Goal: Complete application form

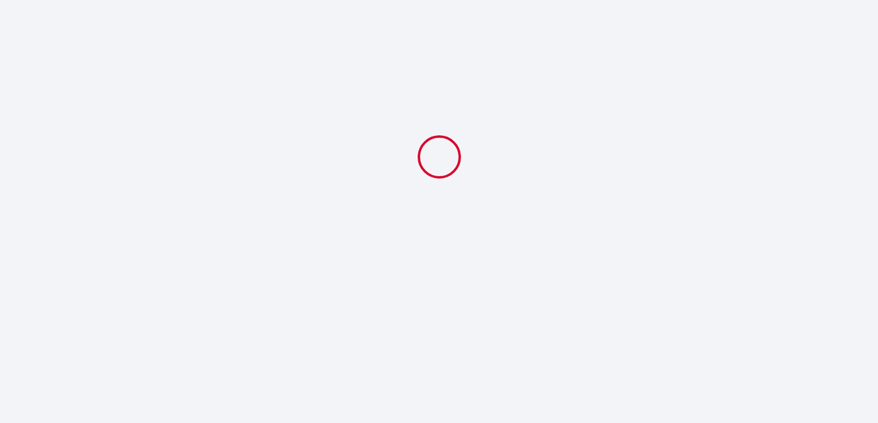
select select
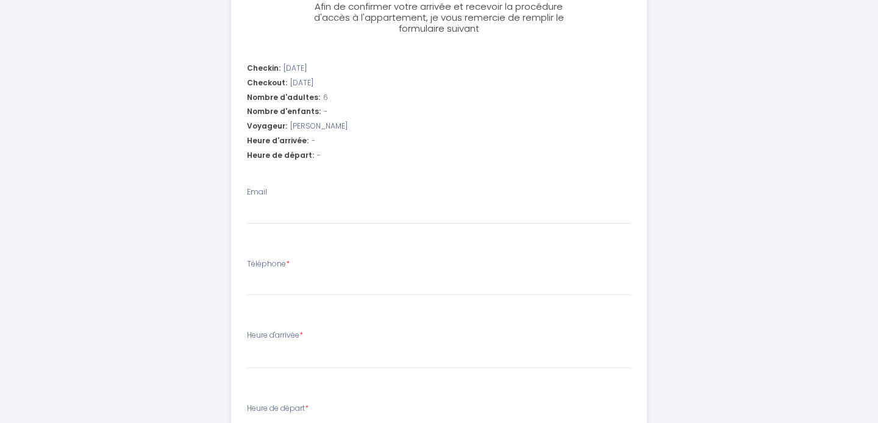
scroll to position [356, 0]
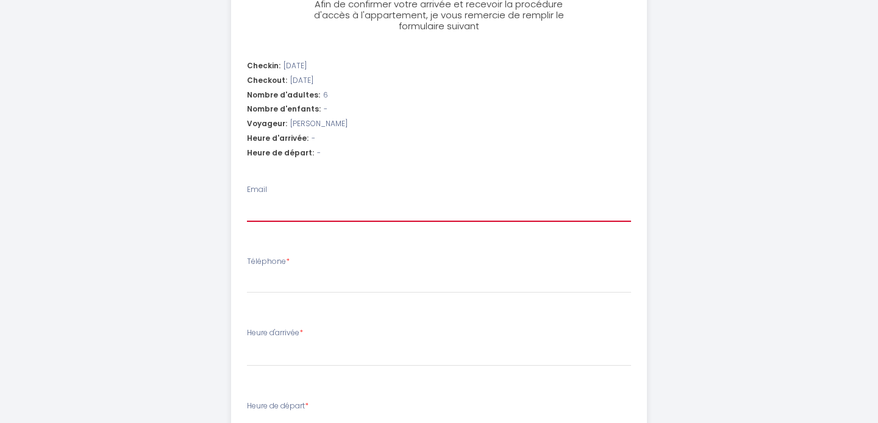
click at [281, 206] on input "Email" at bounding box center [439, 211] width 385 height 22
type input "c"
select select
type input "cr"
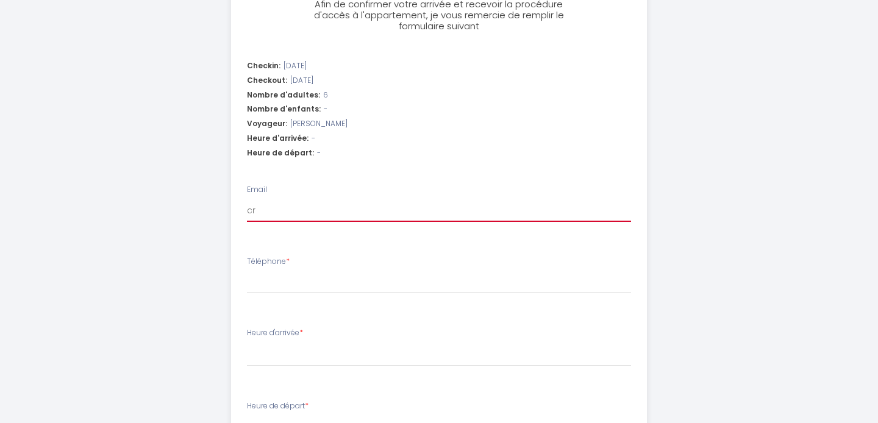
select select
type input "cre"
select select
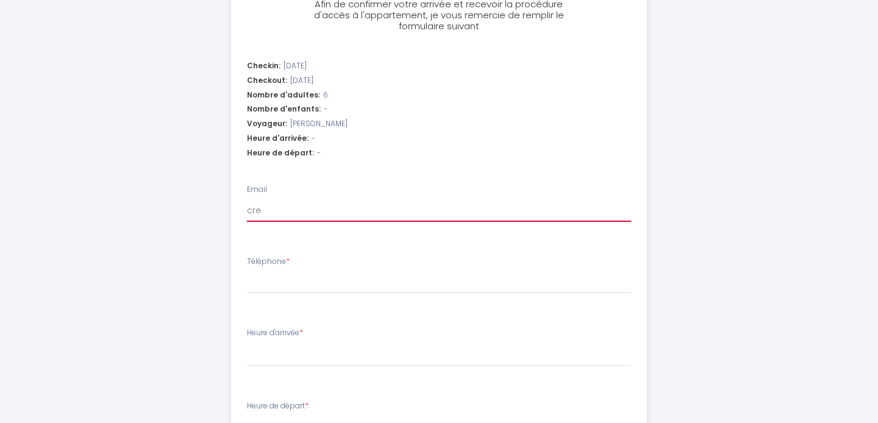
type input "cren"
select select
type input "cren."
select select
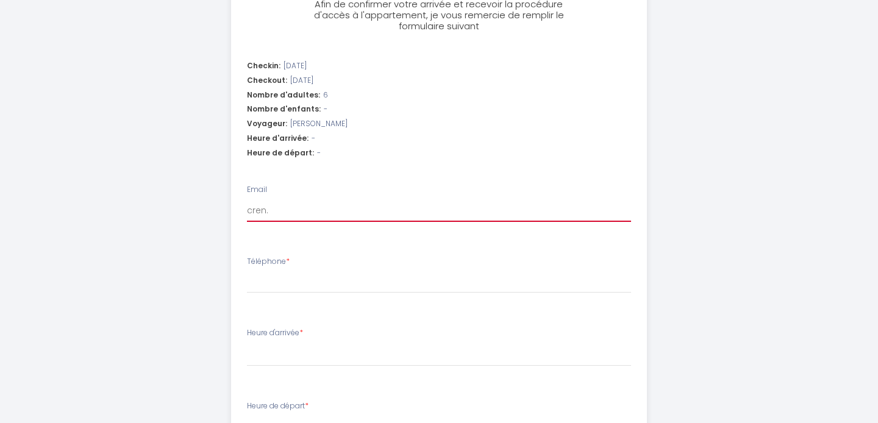
select select
type input "cren.a"
select select
type input "cren.an"
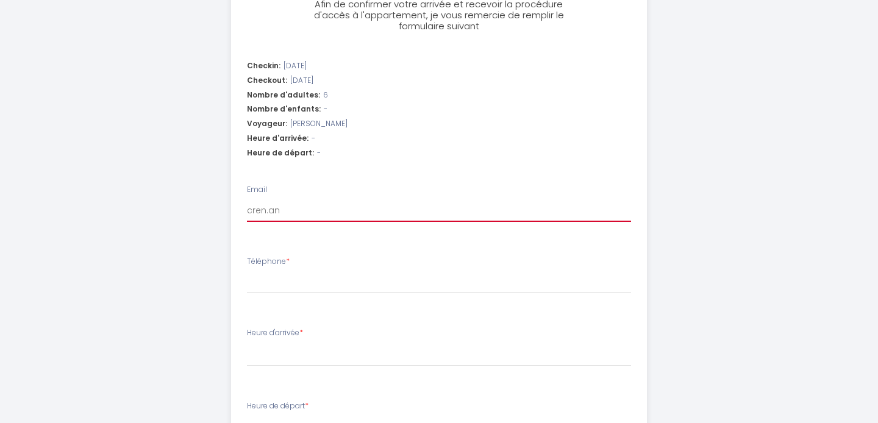
select select
type input "cren.[PERSON_NAME]"
select select
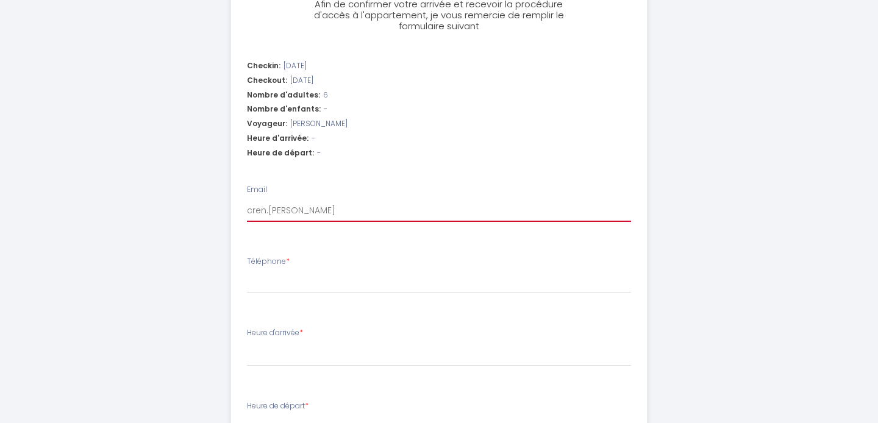
type input "cren.[PERSON_NAME]"
select select
type input "cren.annet"
select select
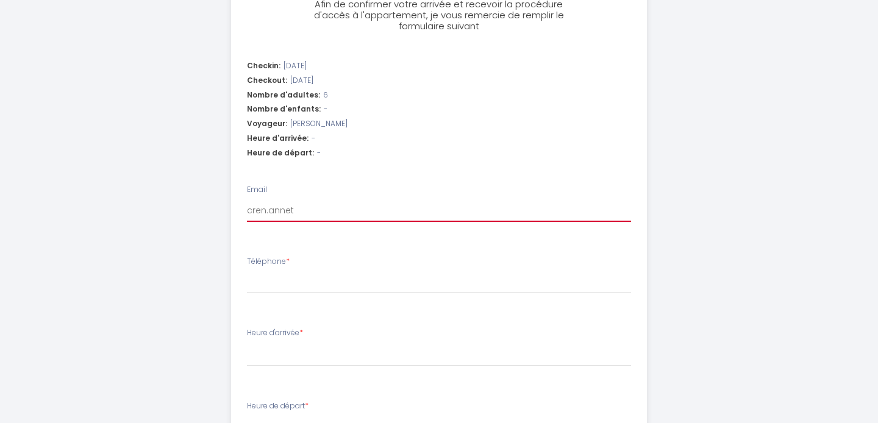
select select
type input "cren.annett"
select select
type input "cren.[PERSON_NAME]"
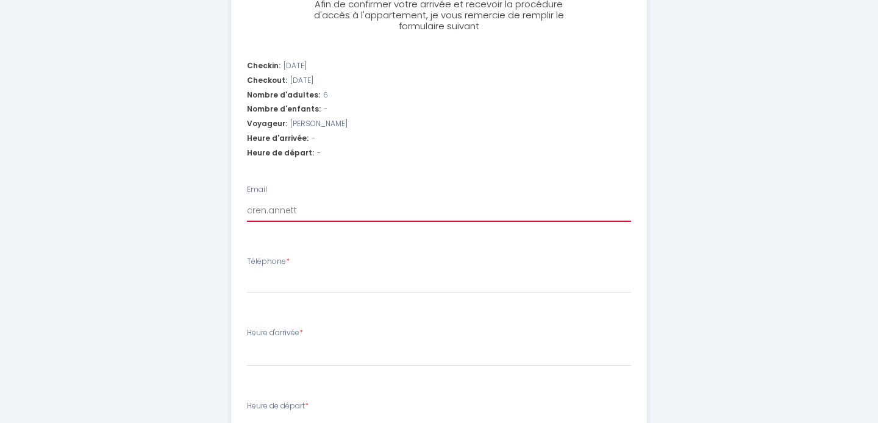
select select
type input "cren.[PERSON_NAME]@"
select select
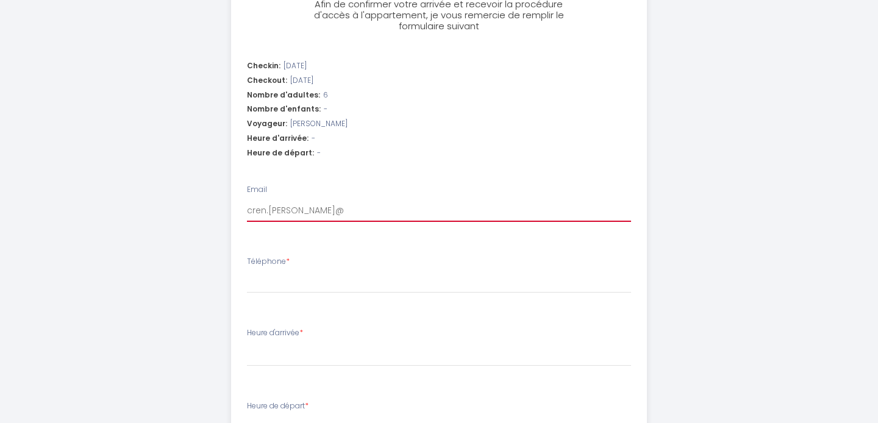
type input "cren.[PERSON_NAME]@g"
select select
type input "cren.[PERSON_NAME]@gm"
select select
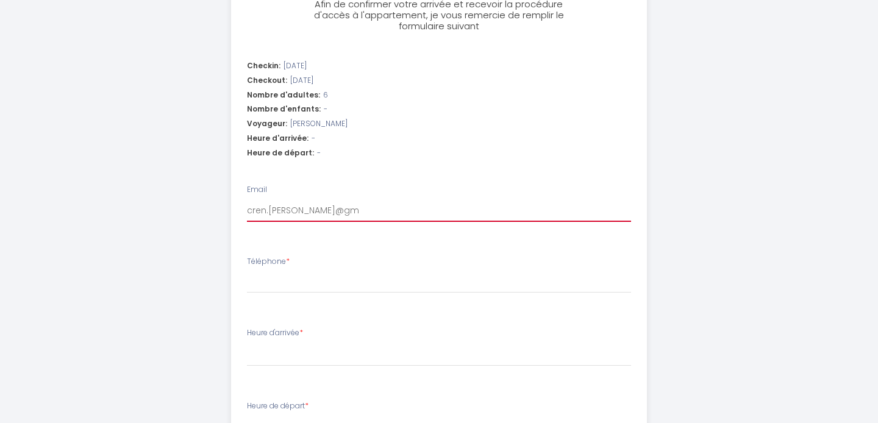
select select
type input "cren.[PERSON_NAME]@gma"
select select
type input "cren.[PERSON_NAME]@gmai"
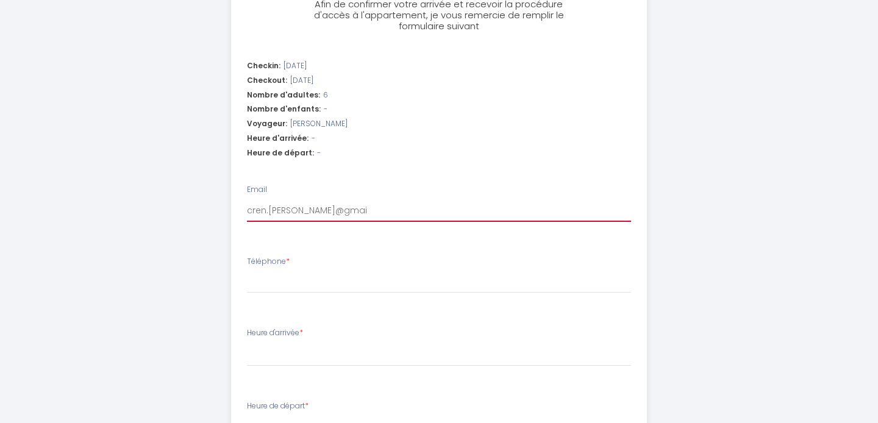
select select
type input "[EMAIL_ADDRESS][PERSON_NAME]"
select select
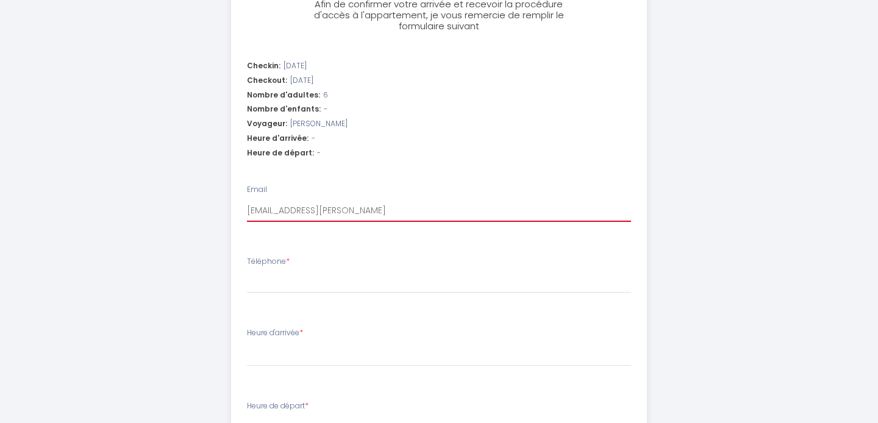
type input "[EMAIL_ADDRESS][PERSON_NAME]."
select select
type input "cren.[PERSON_NAME]@gmail.c"
select select
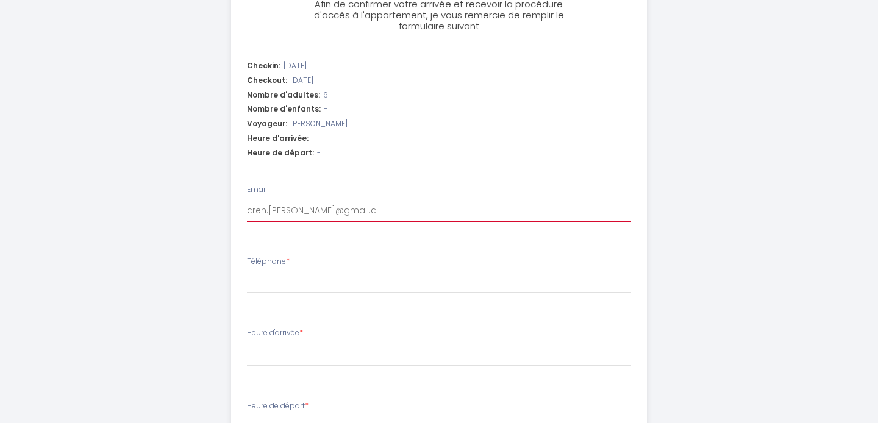
select select
type input "[EMAIL_ADDRESS][PERSON_NAME][DOMAIN_NAME]"
select select
type input "[EMAIL_ADDRESS][PERSON_NAME][DOMAIN_NAME]"
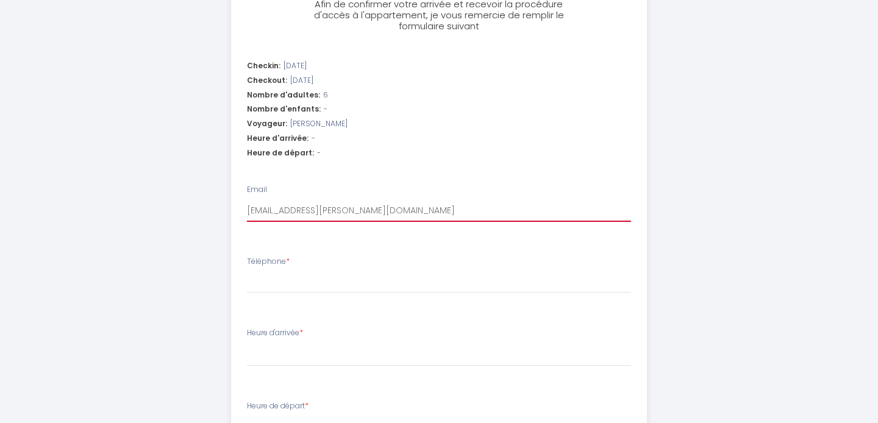
select select
type input "[EMAIL_ADDRESS][PERSON_NAME][DOMAIN_NAME]"
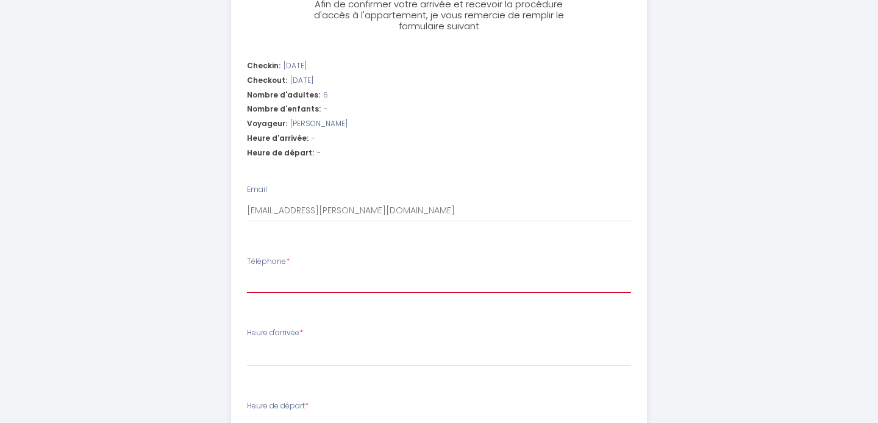
click at [267, 281] on input "Téléphone *" at bounding box center [439, 282] width 385 height 22
type input "0"
select select
type input "06"
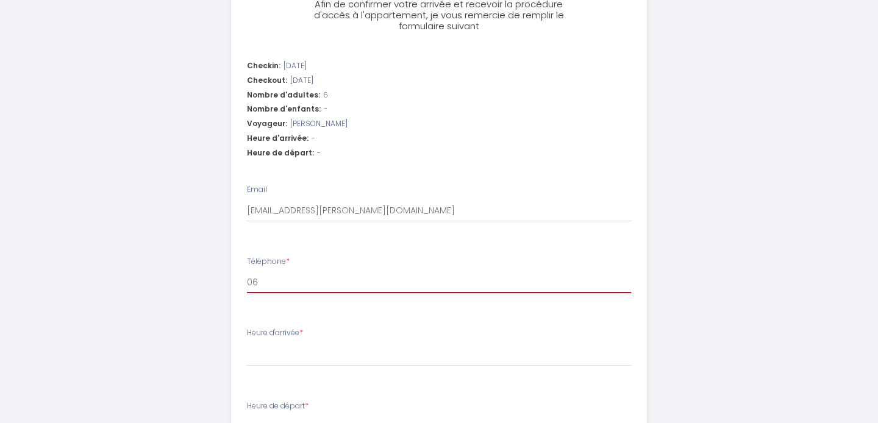
select select
type input "060"
select select
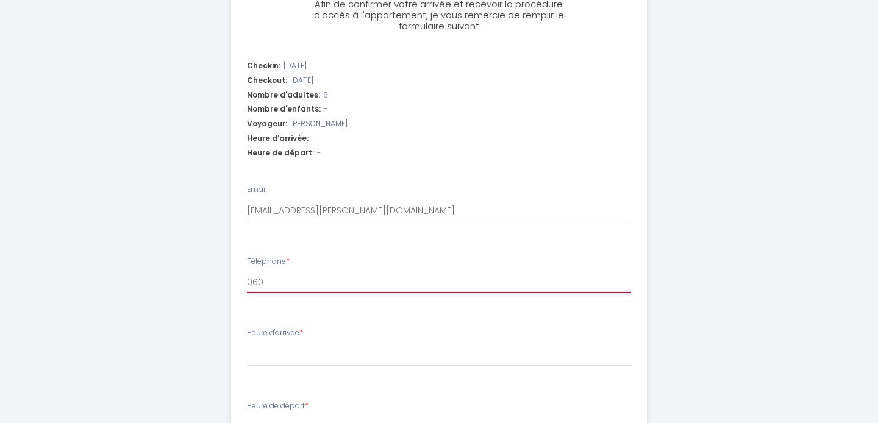
type input "0606"
select select
type input "06065"
select select
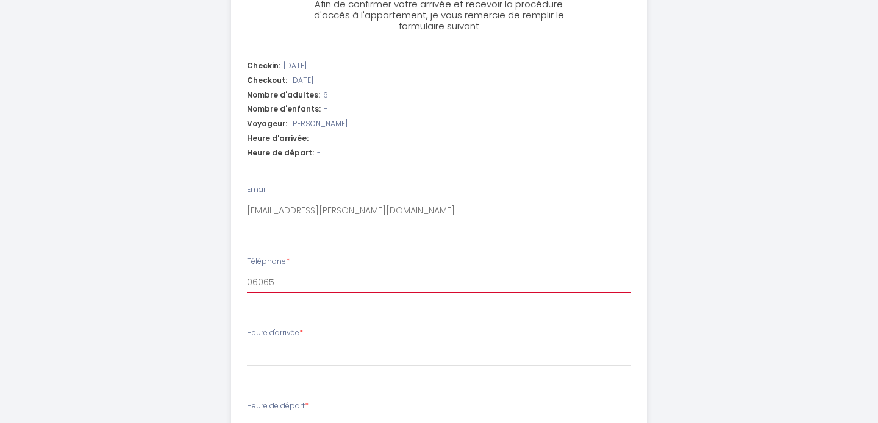
select select
type input "060658"
select select
type input "0606581"
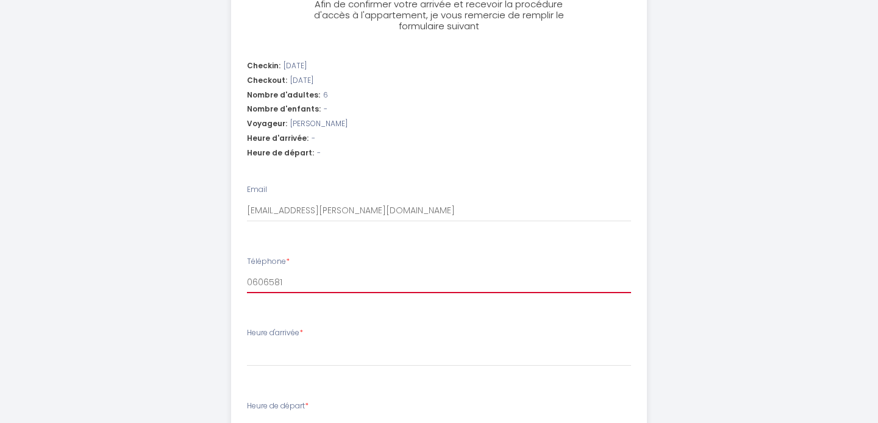
select select
type input "06065817"
select select
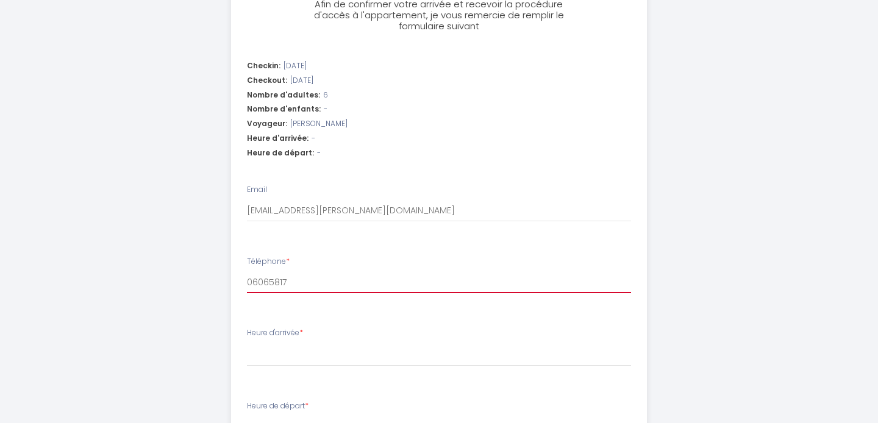
type input "060658175"
select select
type input "0606581756"
select select
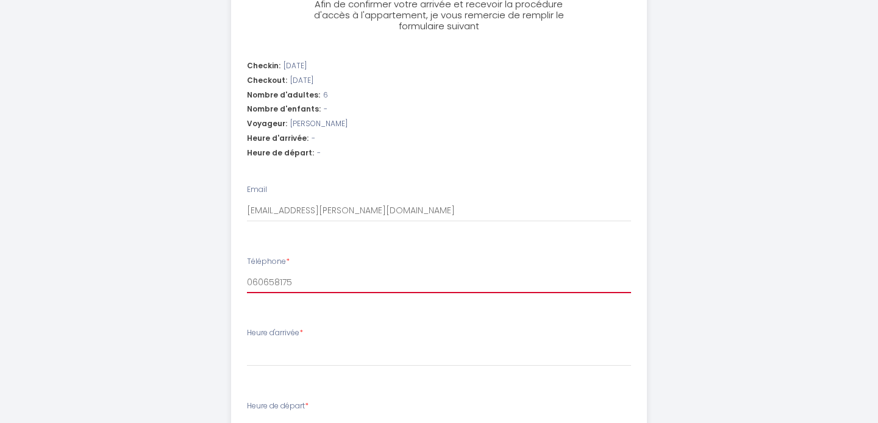
select select
type input "0606581756"
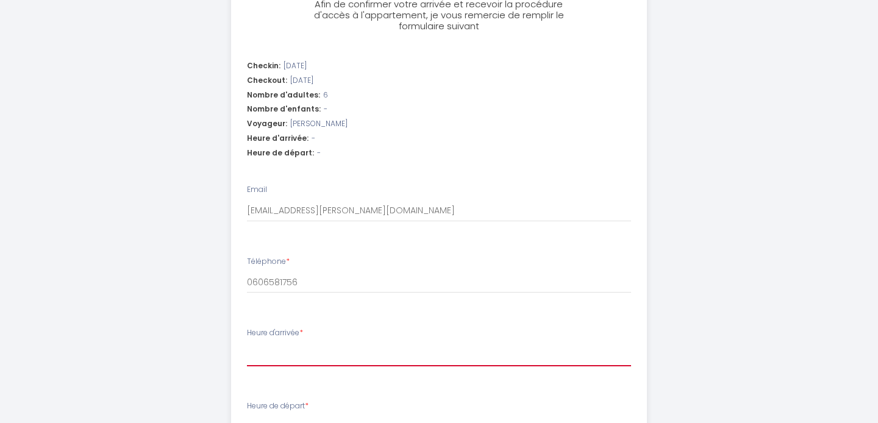
click at [259, 362] on select "17:00 17:30 18:00 18:30 19:00 19:30 20:00 20:30 21:00 21:30 22:00 22:30 23:00 2…" at bounding box center [439, 354] width 385 height 23
click at [293, 354] on select "17:00 17:30 18:00 18:30 19:00 19:30 20:00 20:30 21:00 21:30 22:00 22:30 23:00 2…" at bounding box center [439, 354] width 385 height 23
click at [312, 348] on select "17:00 17:30 18:00 18:30 19:00 19:30 20:00 20:30 21:00 21:30 22:00 22:30 23:00 2…" at bounding box center [439, 354] width 385 height 23
click at [316, 140] on div "Heure d'arrivée: -" at bounding box center [439, 139] width 385 height 12
